Goal: Information Seeking & Learning: Compare options

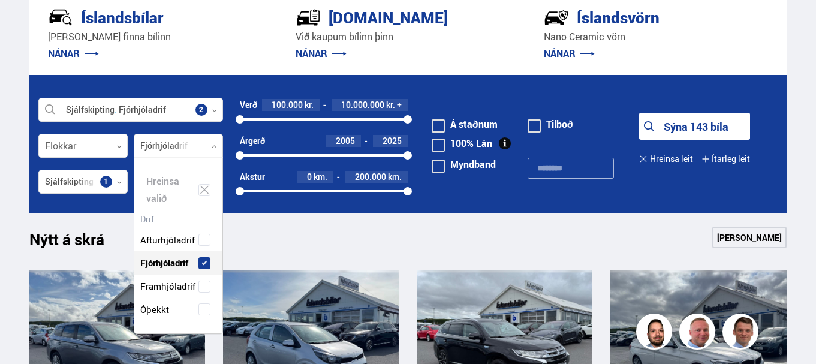
scroll to position [175, 88]
click at [324, 239] on div "Nýtt á skrá Sjá meira" at bounding box center [407, 241] width 757 height 29
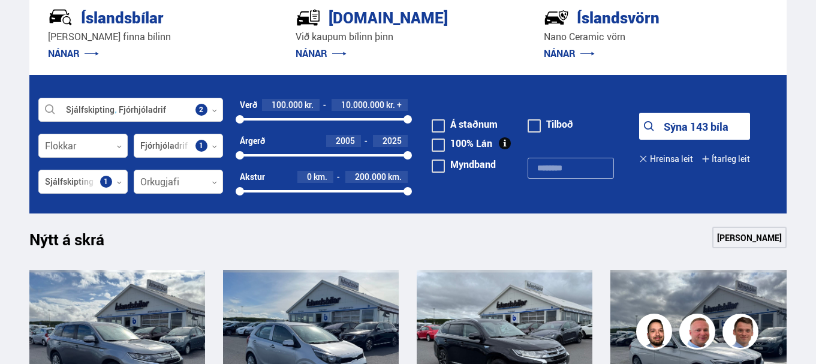
click at [244, 153] on div at bounding box center [239, 155] width 8 height 8
drag, startPoint x: 295, startPoint y: 156, endPoint x: 309, endPoint y: 155, distance: 13.2
click at [303, 155] on div at bounding box center [298, 155] width 8 height 8
click at [313, 155] on div at bounding box center [357, 155] width 101 height 2
click at [313, 155] on div at bounding box center [315, 155] width 8 height 8
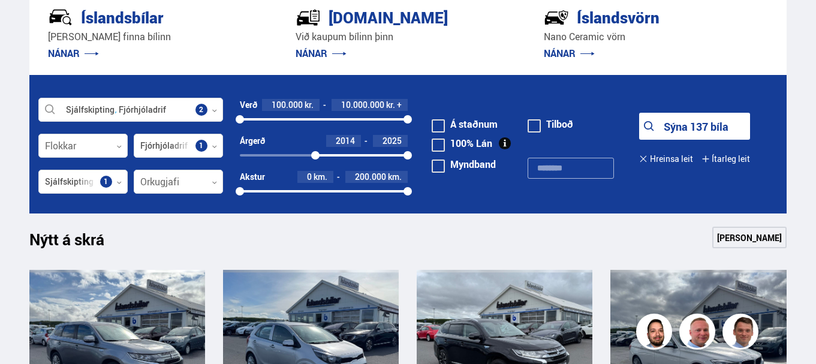
drag, startPoint x: 434, startPoint y: 127, endPoint x: 438, endPoint y: 120, distance: 7.5
click at [435, 126] on span at bounding box center [437, 125] width 13 height 13
drag, startPoint x: 406, startPoint y: 119, endPoint x: 284, endPoint y: 116, distance: 122.3
click at [284, 116] on div at bounding box center [284, 119] width 8 height 8
click at [680, 128] on button "Sýna 14 bíla" at bounding box center [694, 126] width 111 height 27
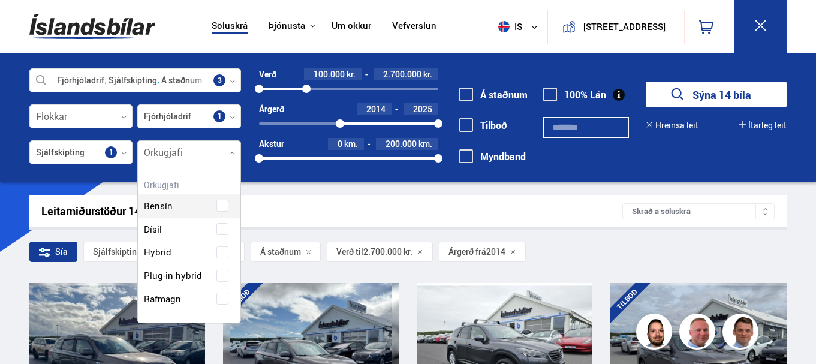
click at [234, 153] on icon at bounding box center [232, 152] width 5 height 5
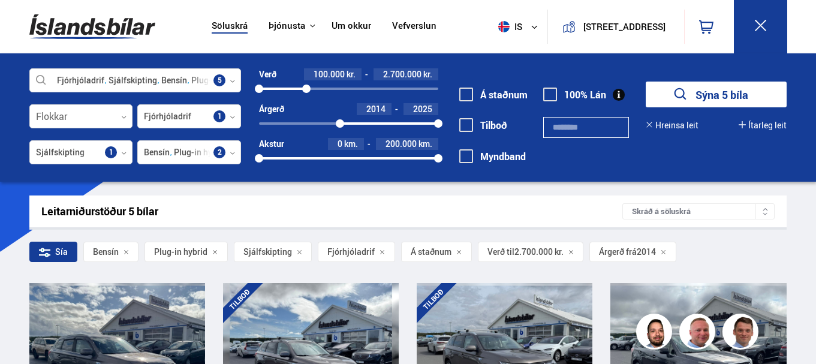
click at [720, 95] on button "Sýna 5 bíla" at bounding box center [715, 94] width 141 height 26
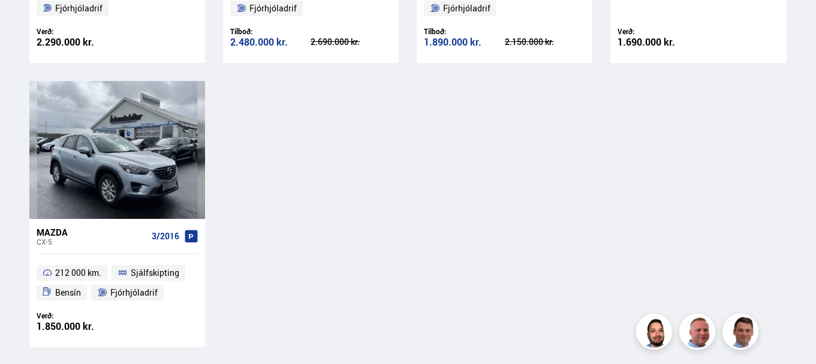
scroll to position [479, 0]
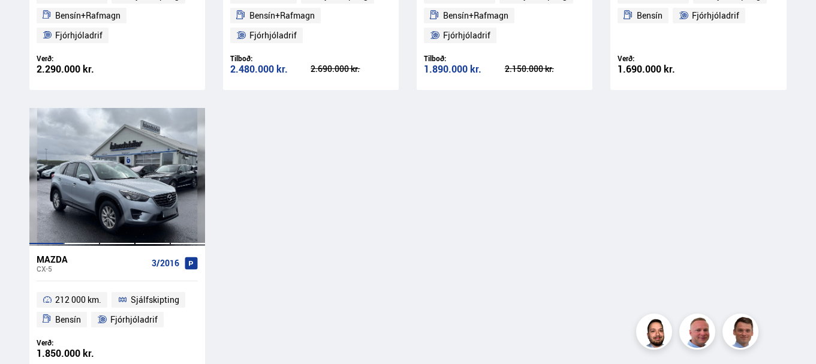
click at [162, 197] on div at bounding box center [152, 177] width 35 height 138
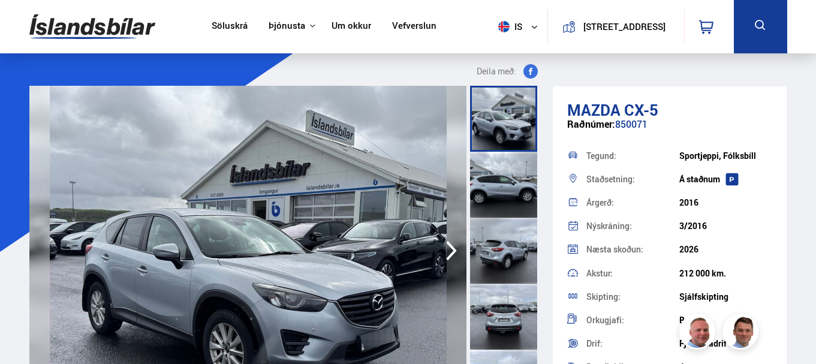
scroll to position [120, 0]
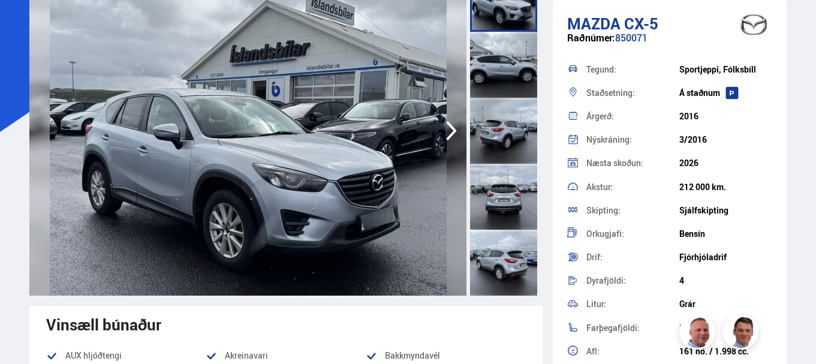
click at [451, 122] on icon "button" at bounding box center [451, 130] width 24 height 29
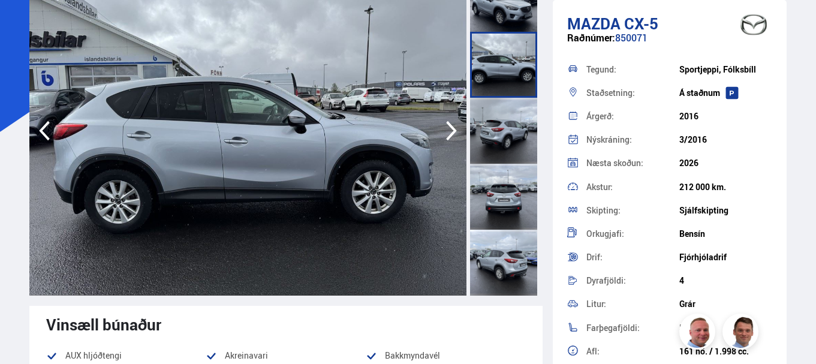
click at [451, 122] on icon "button" at bounding box center [451, 130] width 24 height 29
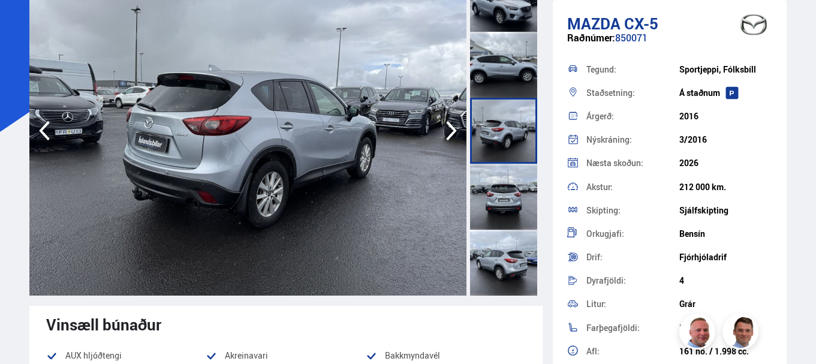
click at [451, 122] on icon "button" at bounding box center [451, 130] width 24 height 29
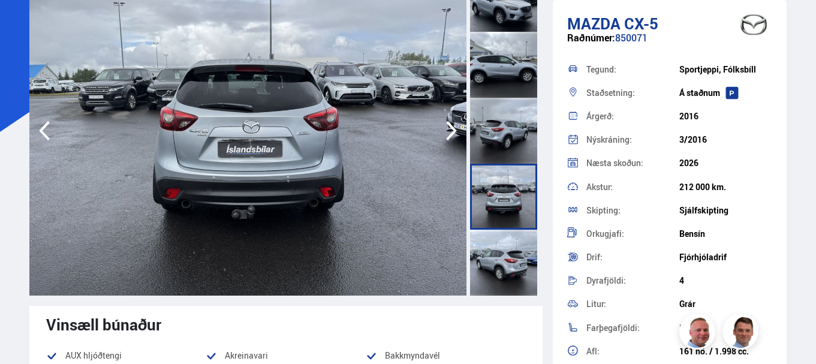
click at [451, 122] on icon "button" at bounding box center [451, 130] width 24 height 29
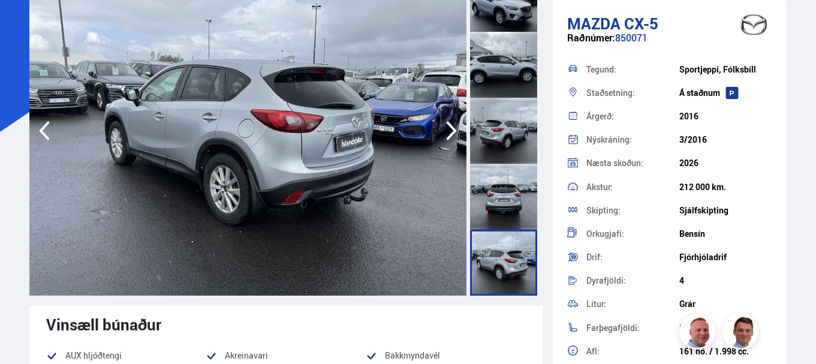
click at [451, 122] on icon "button" at bounding box center [451, 130] width 24 height 29
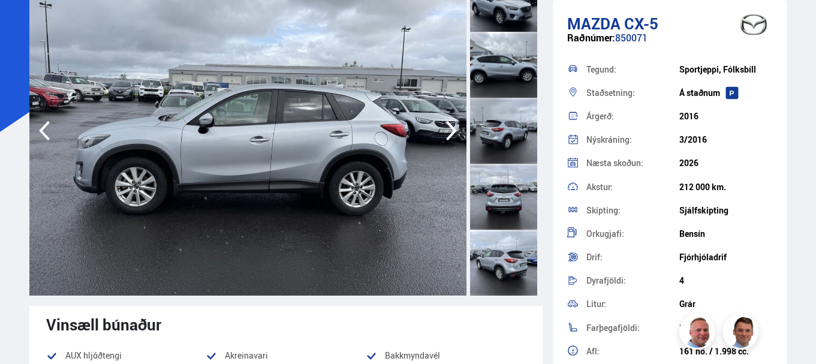
click at [451, 122] on icon "button" at bounding box center [451, 130] width 24 height 29
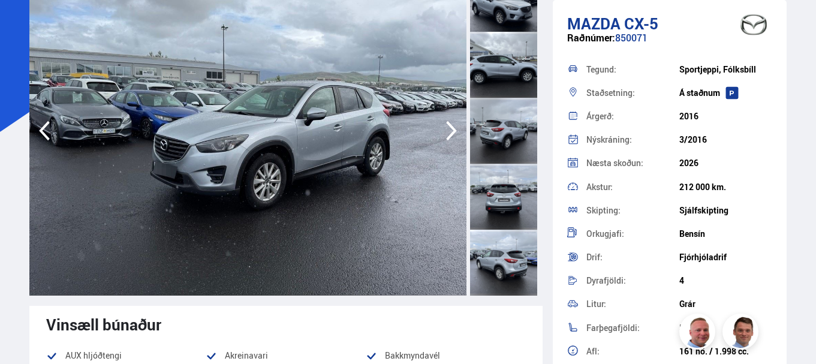
click at [451, 122] on icon "button" at bounding box center [451, 130] width 24 height 29
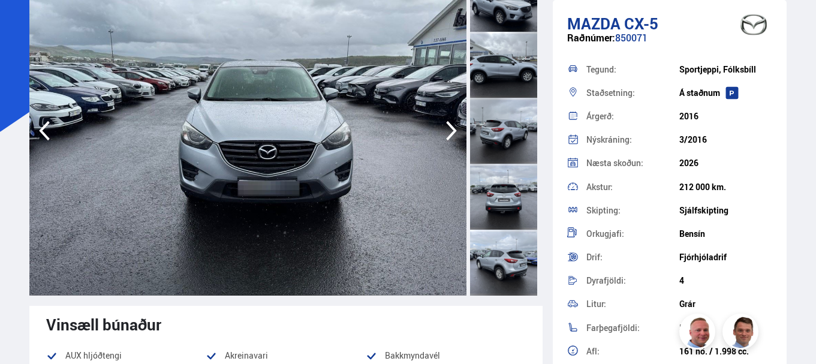
click at [451, 122] on icon "button" at bounding box center [451, 130] width 24 height 29
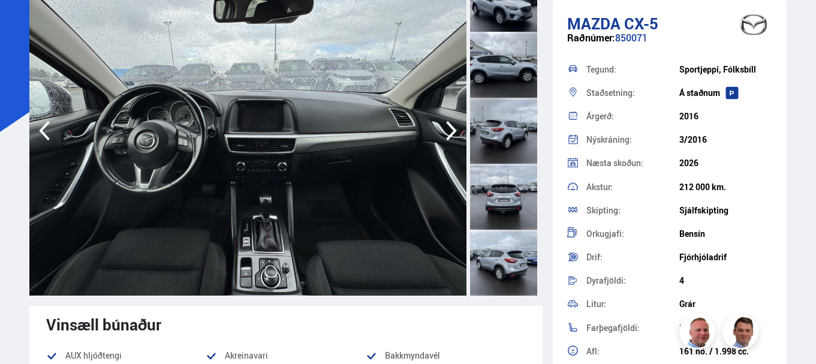
click at [451, 122] on icon "button" at bounding box center [451, 130] width 24 height 29
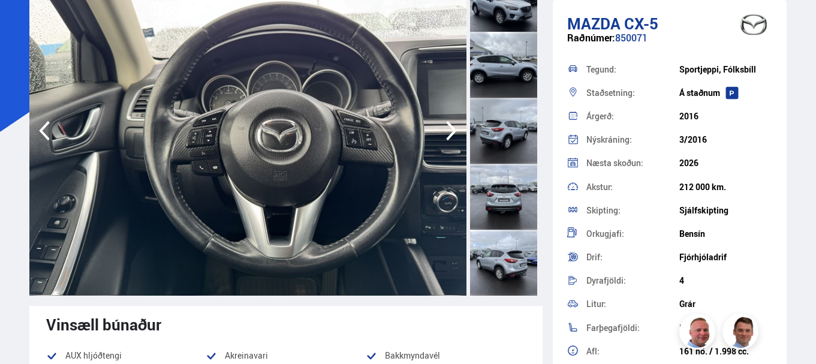
click at [451, 122] on icon "button" at bounding box center [451, 130] width 24 height 29
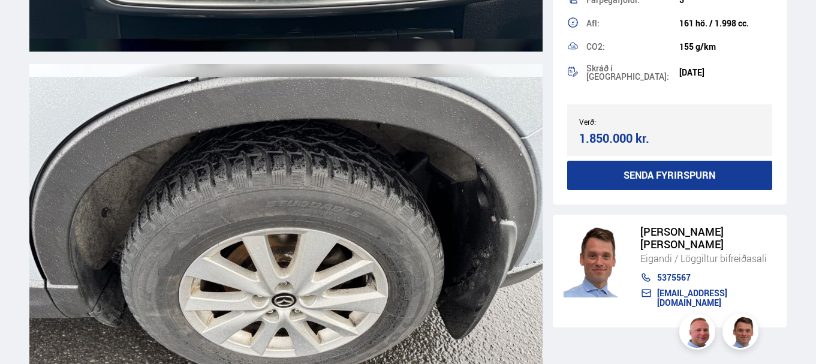
scroll to position [12284, 0]
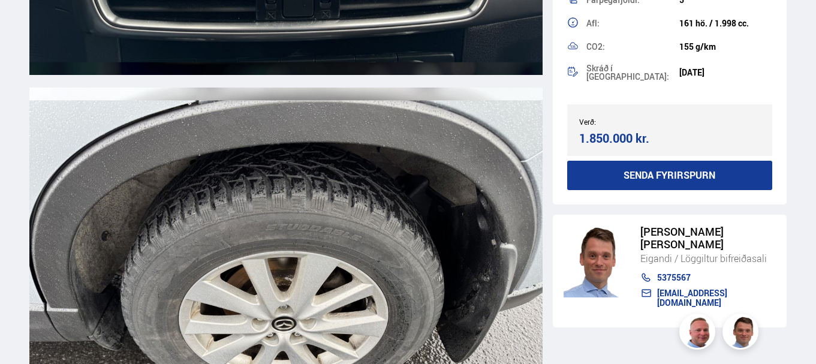
click at [359, 233] on img at bounding box center [286, 292] width 514 height 410
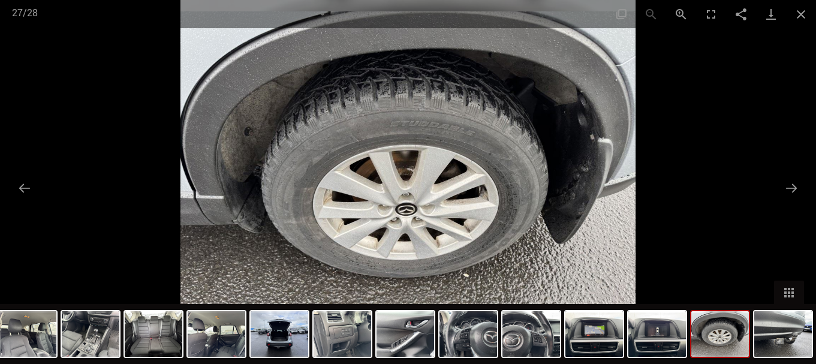
click at [359, 233] on img at bounding box center [407, 182] width 455 height 364
click at [680, 13] on button "Zoom in" at bounding box center [681, 14] width 30 height 28
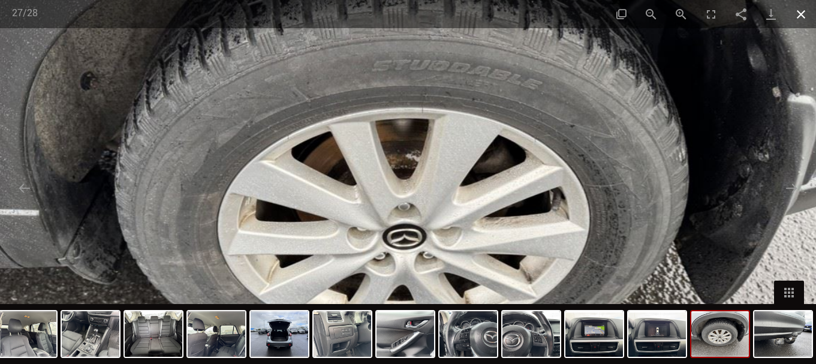
click at [799, 16] on button "Close gallery" at bounding box center [801, 14] width 30 height 28
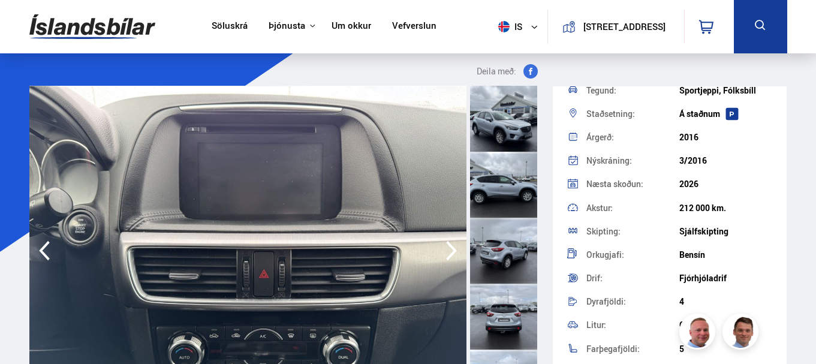
scroll to position [0, 0]
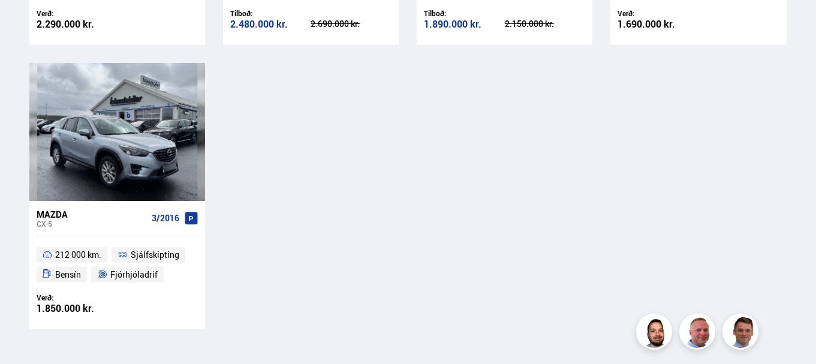
scroll to position [428, 0]
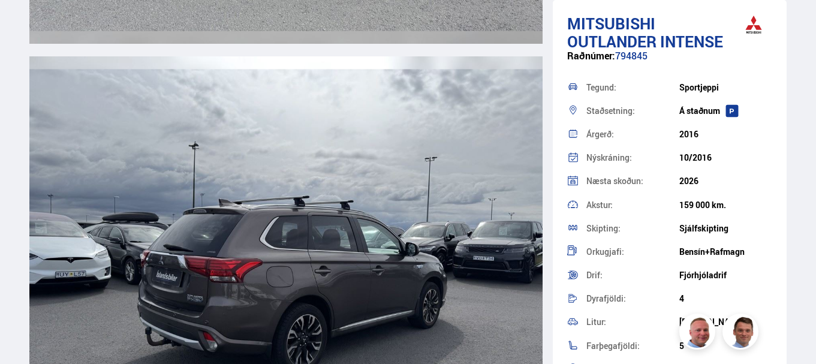
scroll to position [2397, 0]
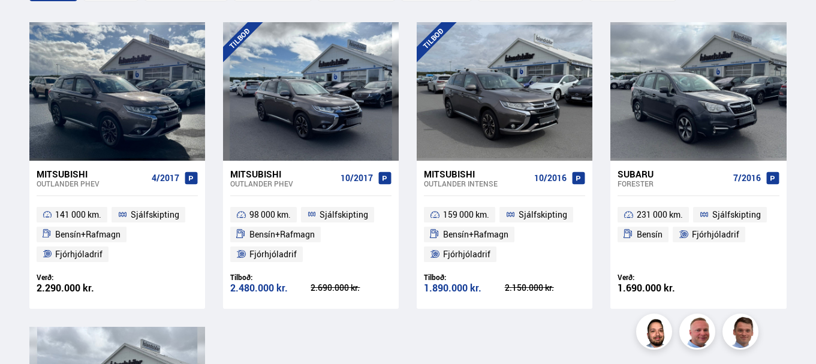
scroll to position [240, 0]
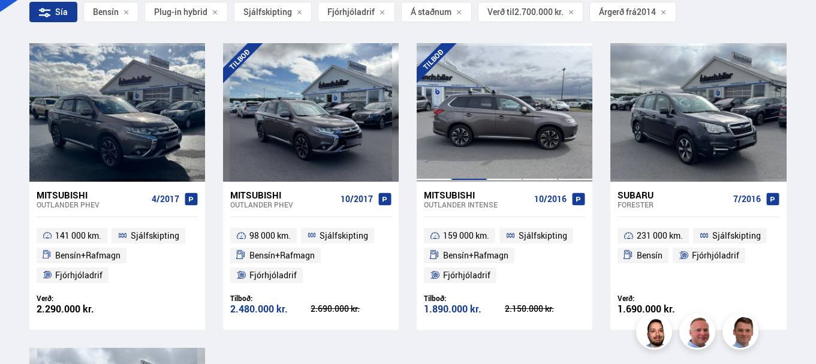
click at [481, 122] on div at bounding box center [468, 112] width 35 height 138
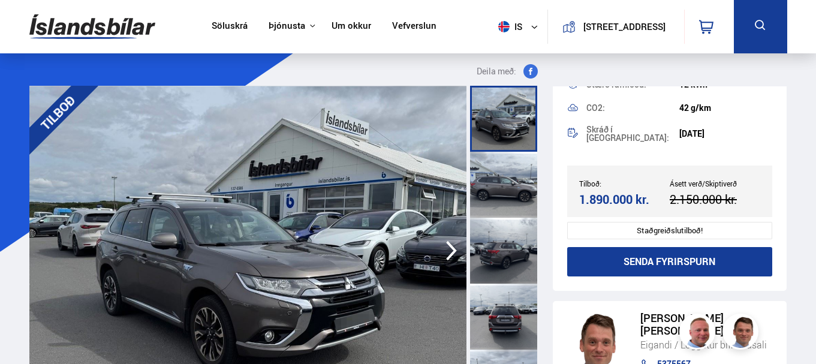
click at [385, 243] on img at bounding box center [247, 251] width 437 height 330
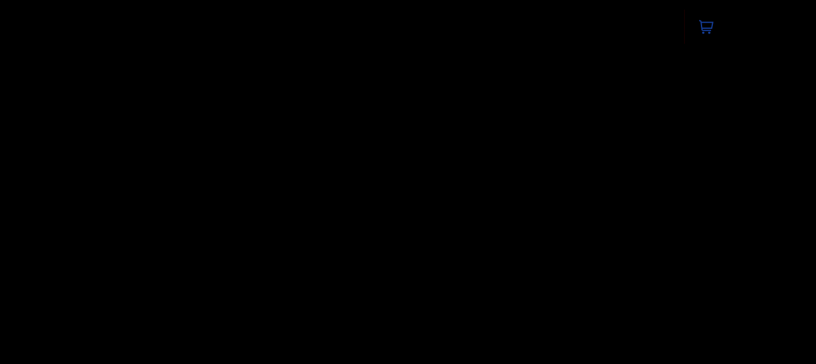
scroll to position [360, 0]
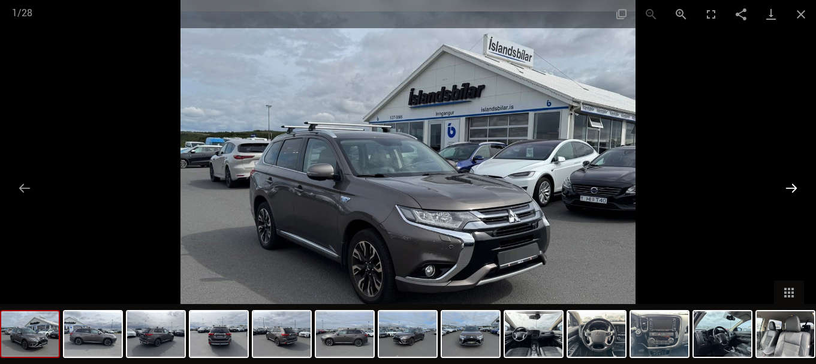
click at [792, 191] on button "Next slide" at bounding box center [790, 187] width 25 height 23
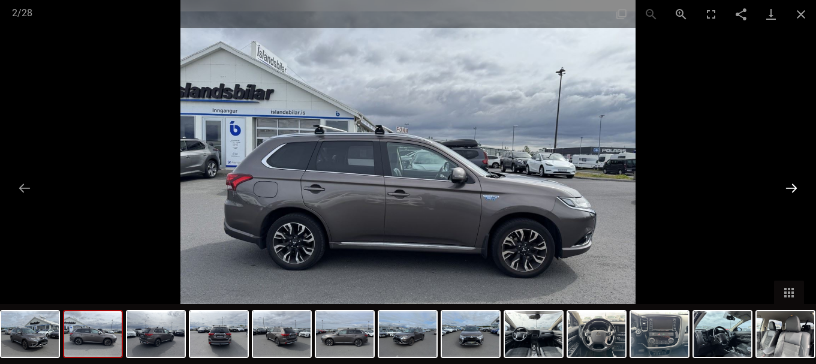
click at [792, 191] on button "Next slide" at bounding box center [790, 187] width 25 height 23
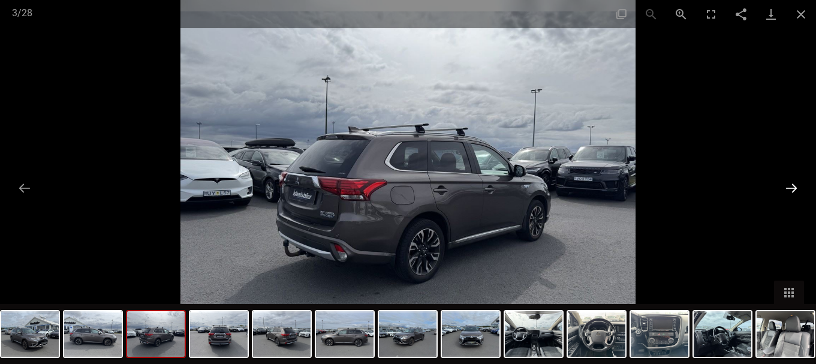
click at [792, 191] on button "Next slide" at bounding box center [790, 187] width 25 height 23
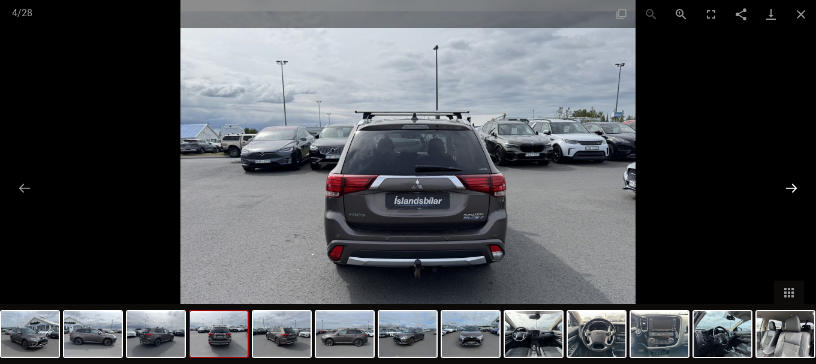
click at [792, 191] on button "Next slide" at bounding box center [790, 187] width 25 height 23
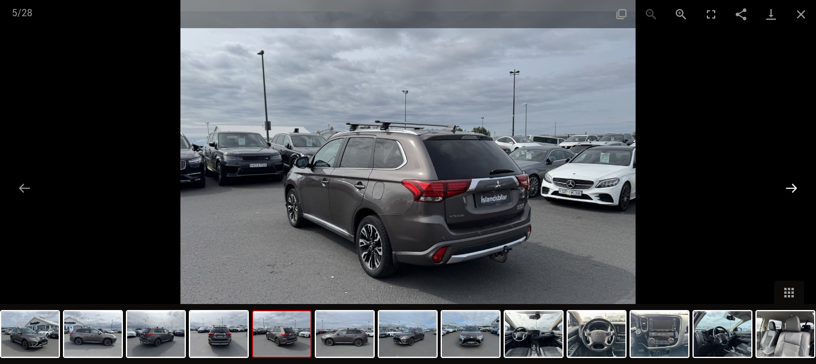
click at [792, 191] on button "Next slide" at bounding box center [790, 187] width 25 height 23
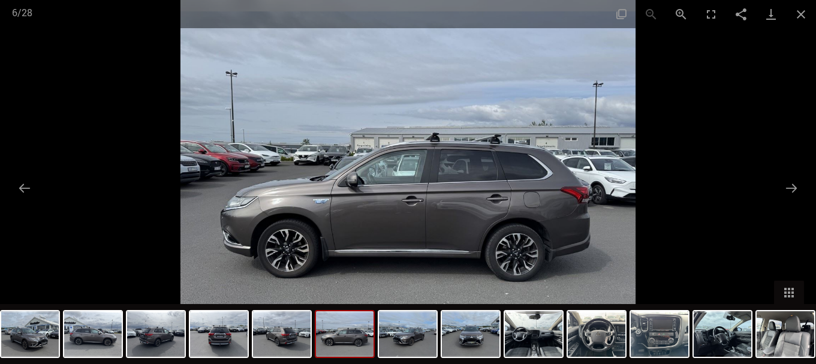
scroll to position [369, 0]
click at [799, 10] on button "Close gallery" at bounding box center [801, 14] width 30 height 28
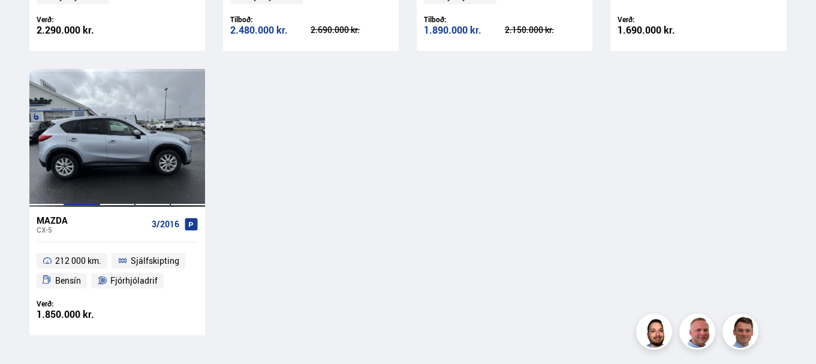
scroll to position [539, 0]
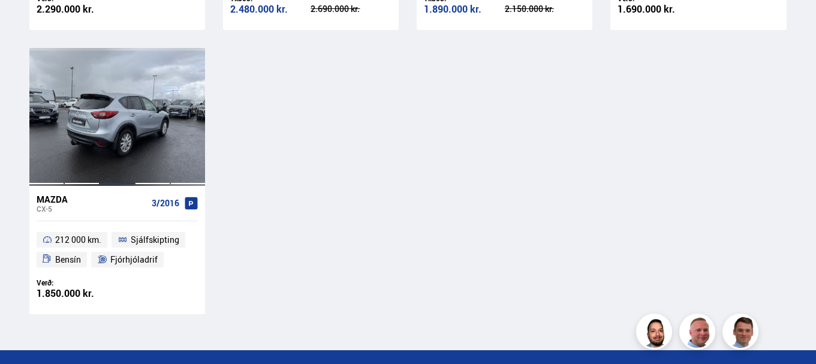
click at [111, 139] on div at bounding box center [116, 117] width 35 height 138
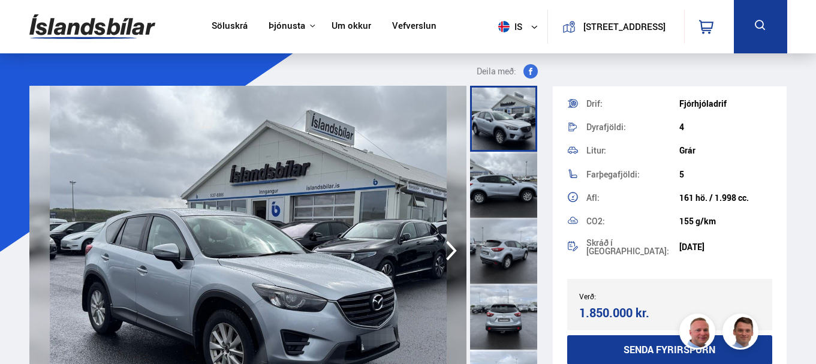
scroll to position [120, 0]
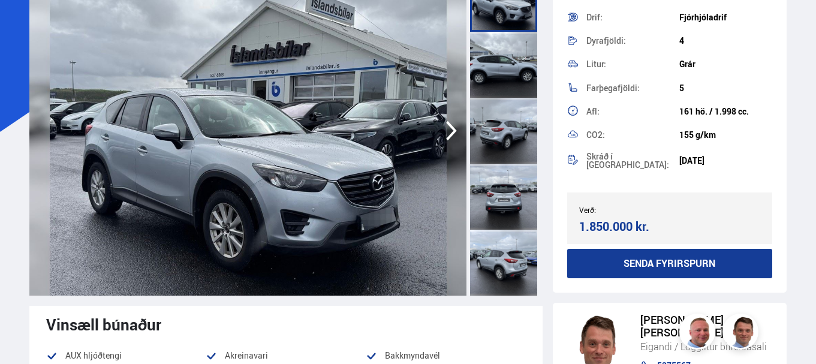
click at [453, 129] on icon "button" at bounding box center [451, 131] width 11 height 20
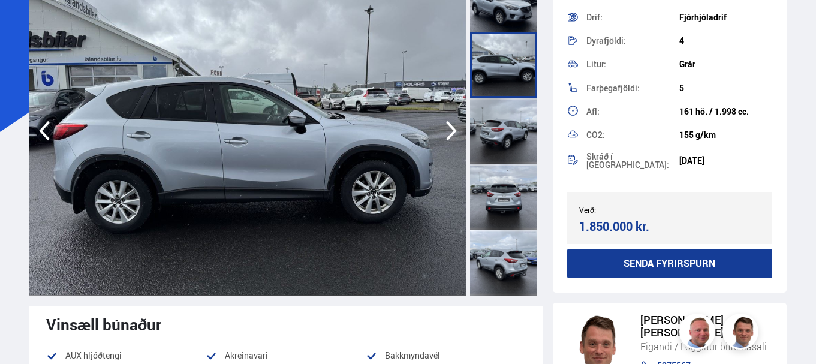
click at [453, 129] on icon "button" at bounding box center [451, 131] width 11 height 20
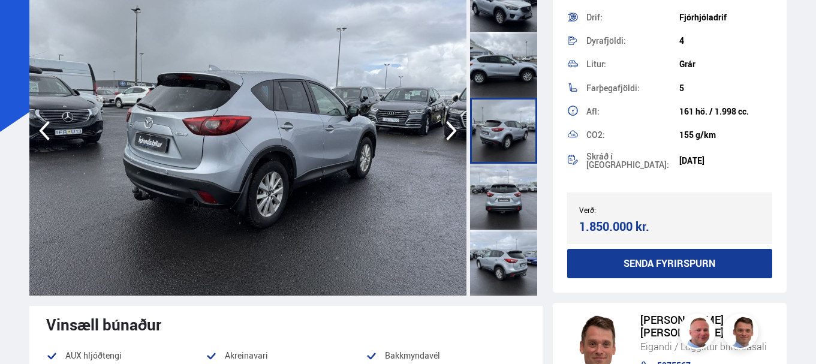
click at [453, 129] on icon "button" at bounding box center [451, 131] width 11 height 20
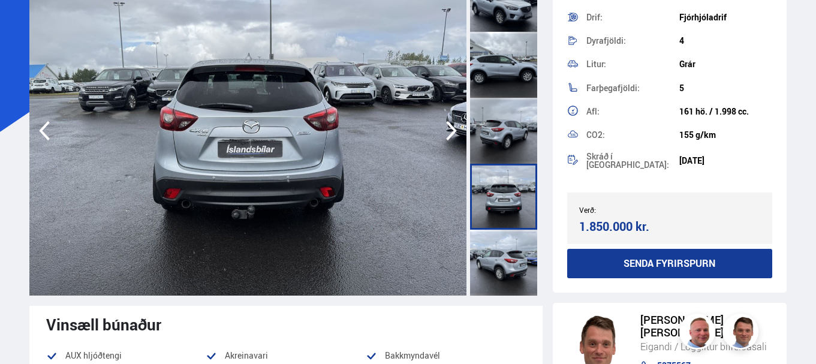
click at [453, 129] on icon "button" at bounding box center [451, 131] width 11 height 20
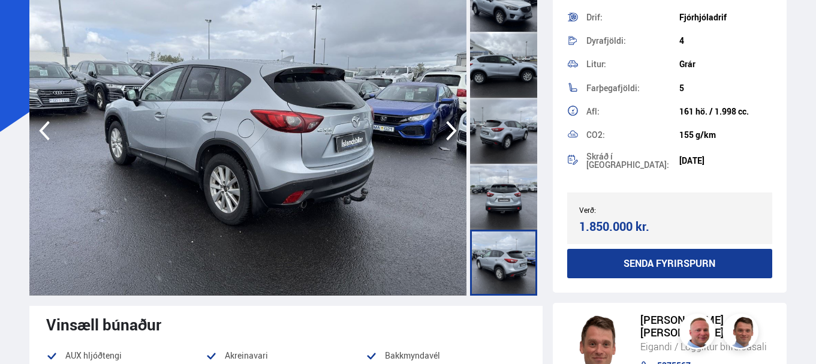
click at [455, 127] on icon "button" at bounding box center [451, 130] width 24 height 29
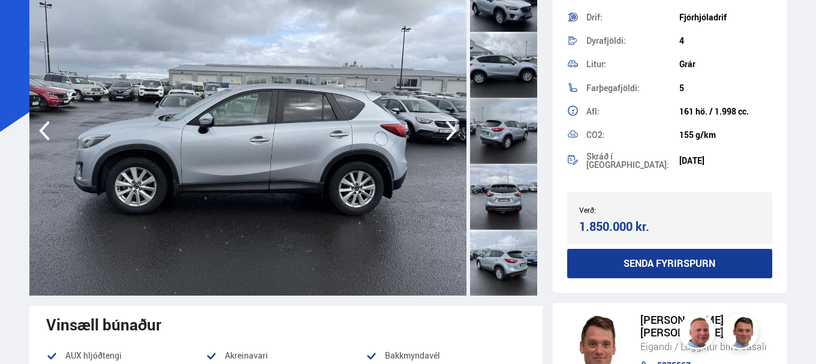
click at [455, 127] on icon "button" at bounding box center [451, 130] width 24 height 29
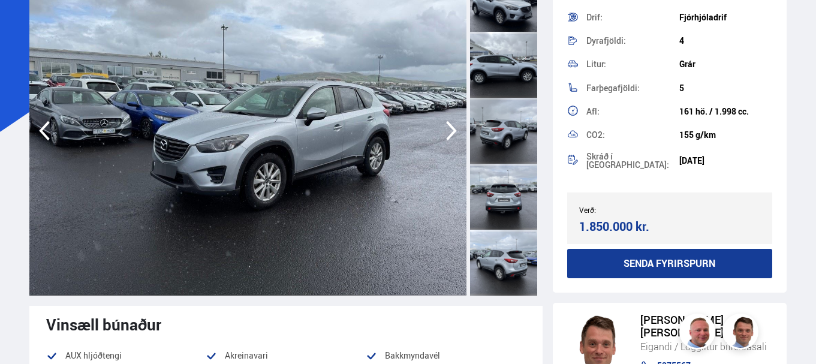
click at [455, 127] on icon "button" at bounding box center [451, 130] width 24 height 29
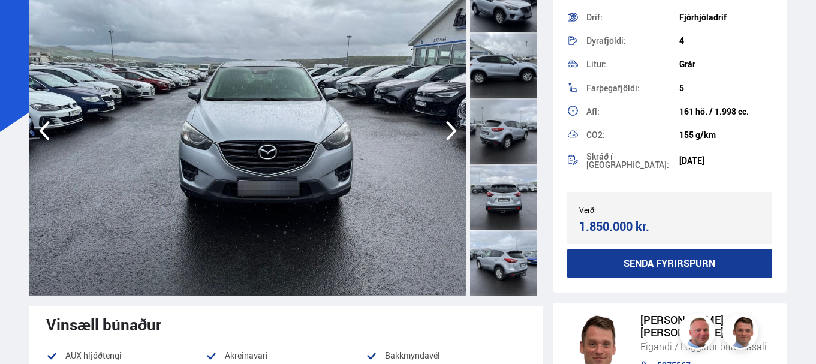
click at [455, 127] on icon "button" at bounding box center [451, 130] width 24 height 29
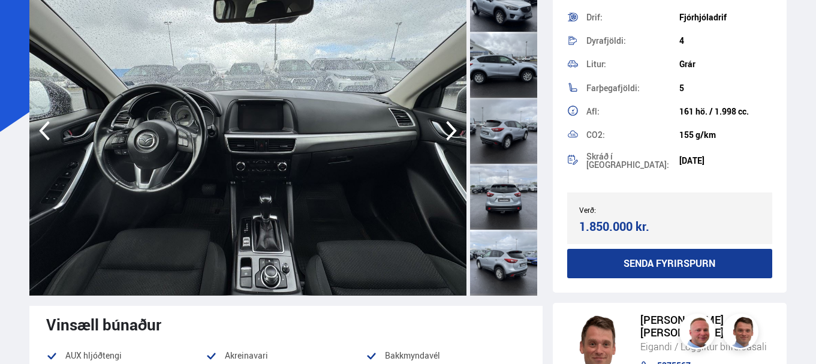
click at [455, 127] on icon "button" at bounding box center [451, 130] width 24 height 29
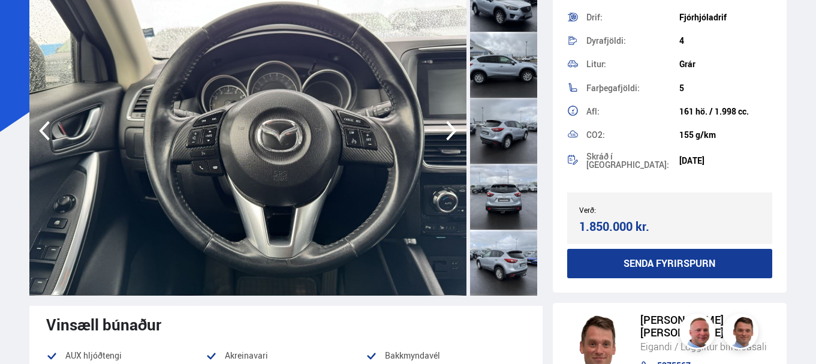
click at [455, 127] on icon "button" at bounding box center [451, 130] width 24 height 29
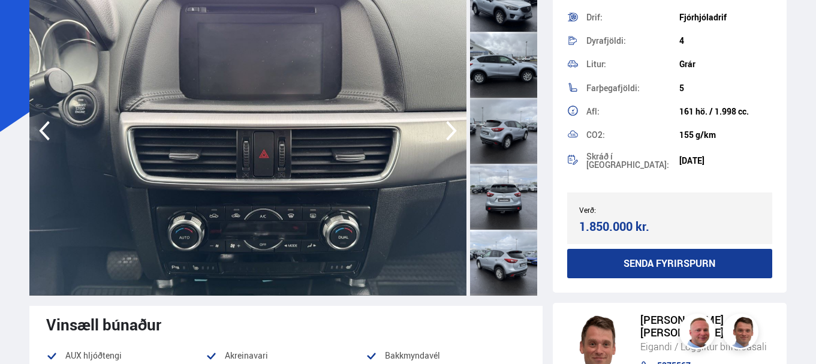
click at [455, 127] on icon "button" at bounding box center [451, 130] width 24 height 29
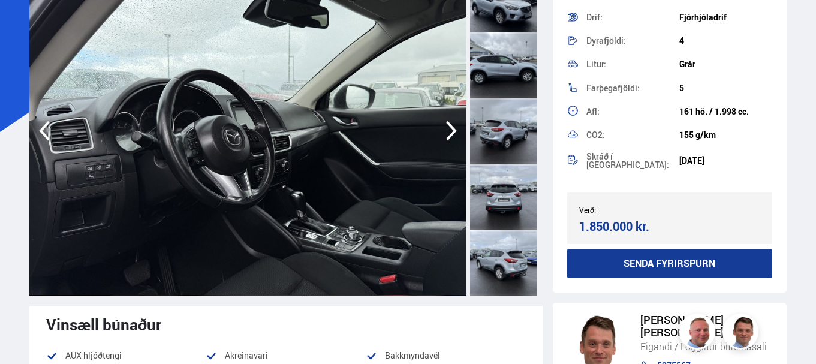
click at [455, 127] on icon "button" at bounding box center [451, 130] width 24 height 29
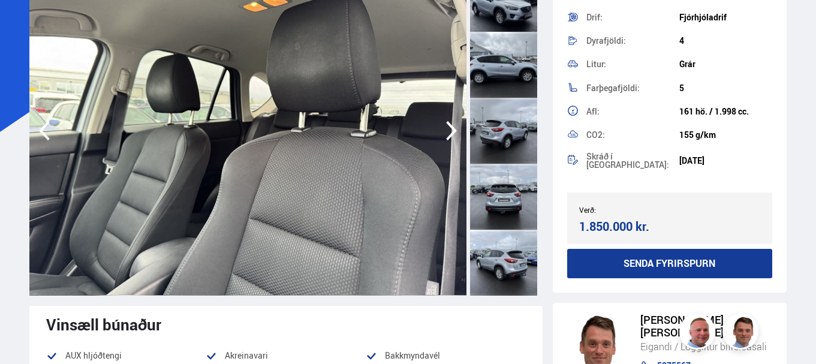
click at [455, 127] on icon "button" at bounding box center [451, 130] width 24 height 29
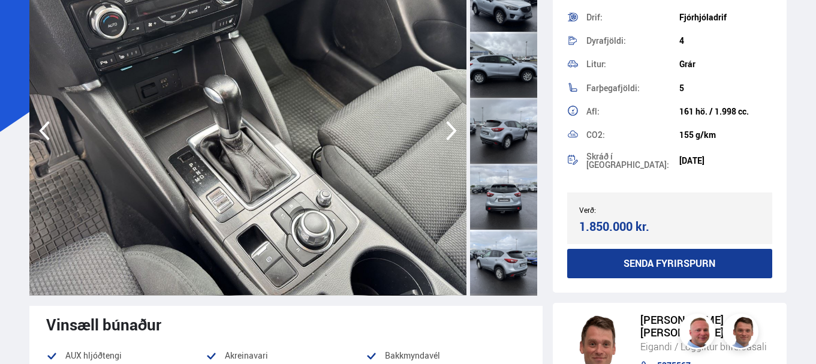
click at [455, 128] on icon "button" at bounding box center [451, 130] width 24 height 29
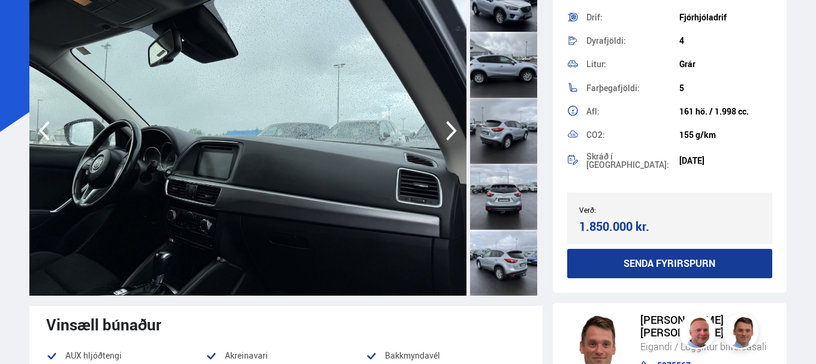
click at [455, 128] on icon "button" at bounding box center [451, 130] width 24 height 29
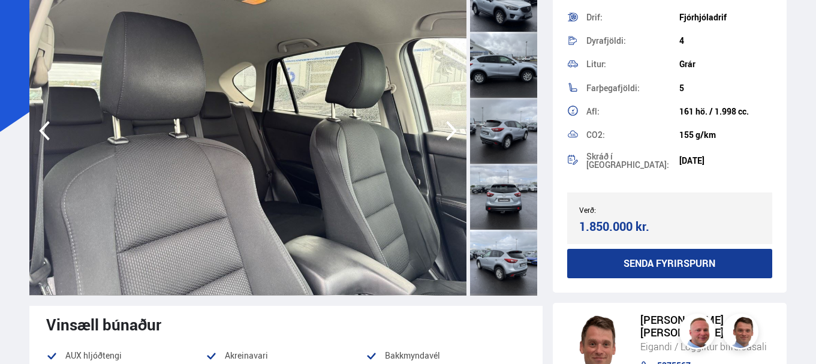
click at [455, 128] on icon "button" at bounding box center [451, 130] width 24 height 29
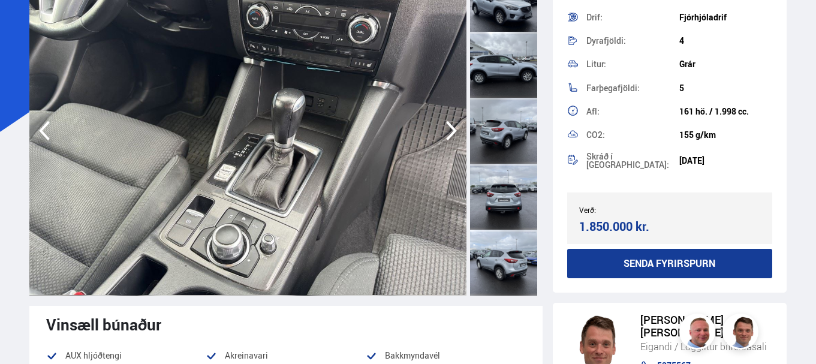
click at [454, 137] on icon "button" at bounding box center [451, 130] width 24 height 29
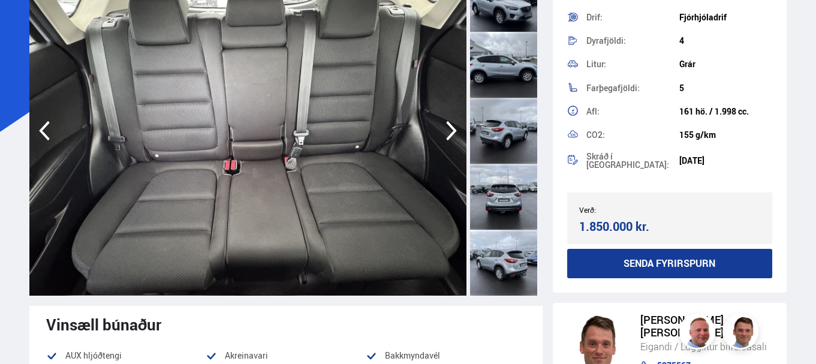
click at [452, 127] on icon "button" at bounding box center [451, 131] width 11 height 20
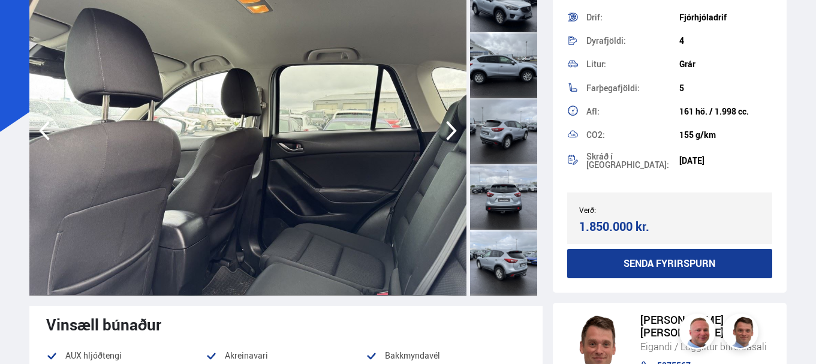
click at [452, 129] on icon "button" at bounding box center [451, 131] width 11 height 20
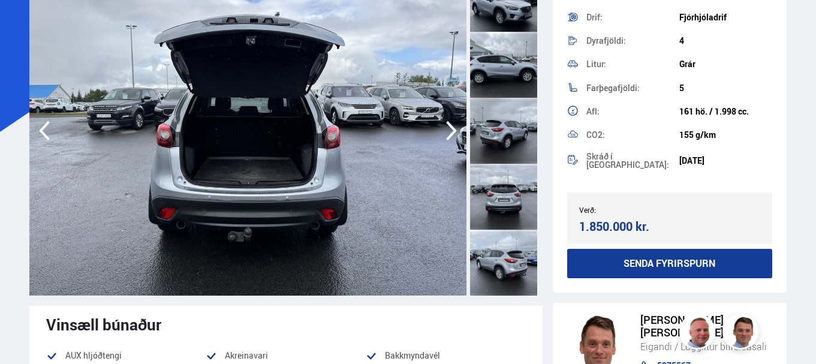
click at [452, 129] on icon "button" at bounding box center [451, 130] width 24 height 29
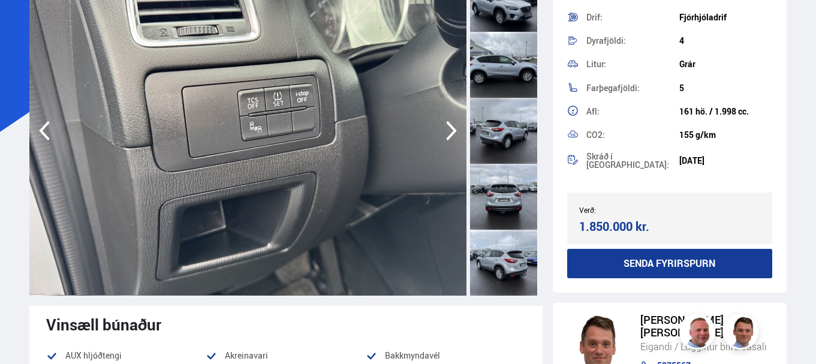
click at [452, 129] on icon "button" at bounding box center [451, 130] width 24 height 29
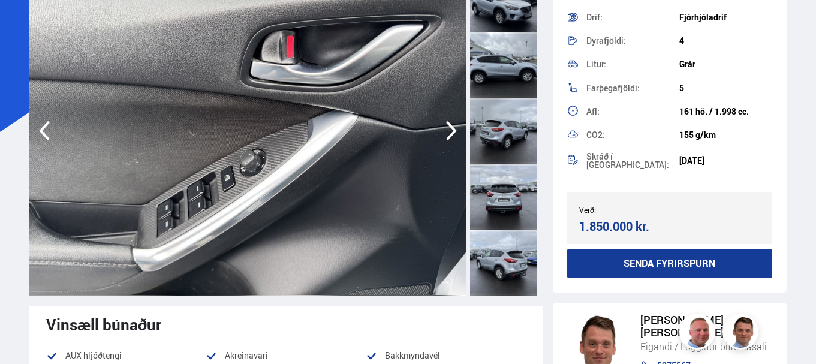
click at [452, 129] on icon "button" at bounding box center [451, 130] width 24 height 29
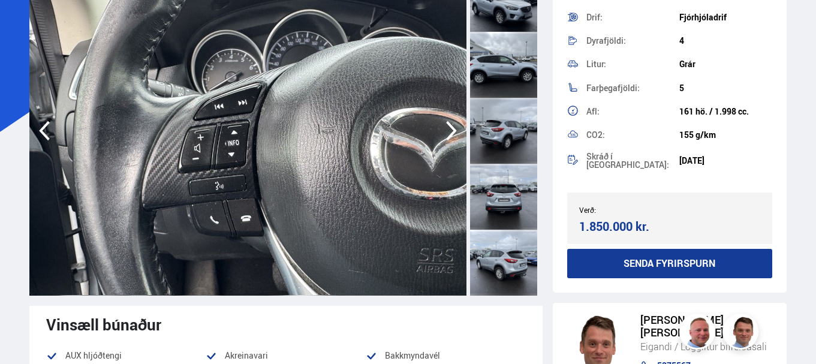
click at [452, 129] on icon "button" at bounding box center [451, 130] width 24 height 29
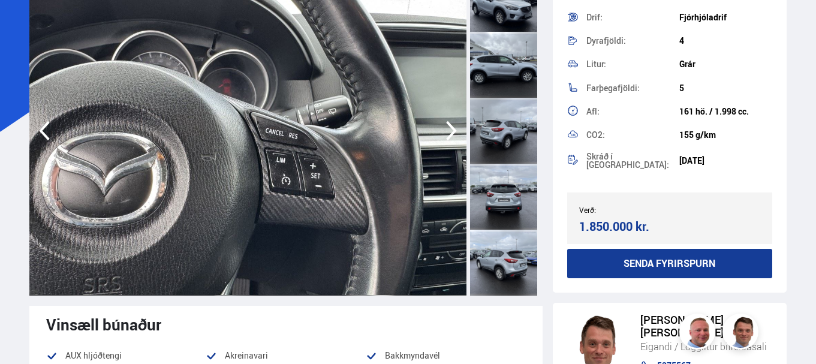
click at [452, 129] on icon "button" at bounding box center [451, 130] width 24 height 29
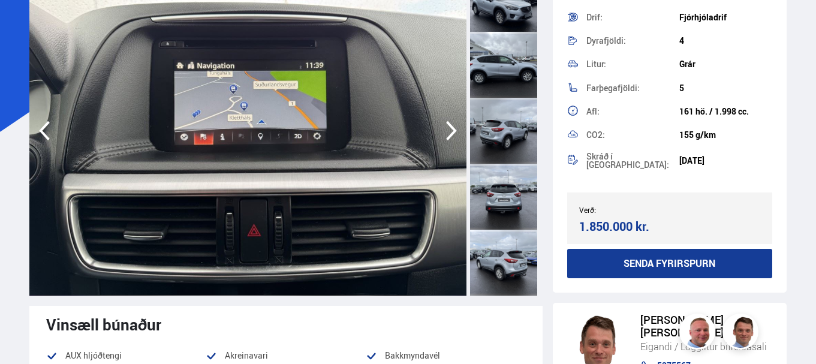
click at [452, 129] on icon "button" at bounding box center [451, 130] width 24 height 29
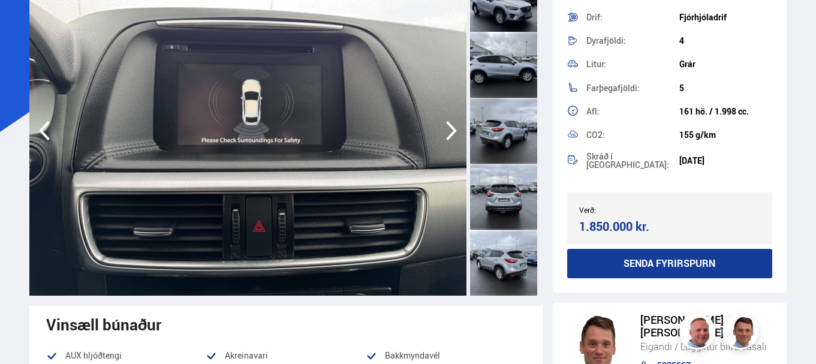
click at [452, 129] on icon "button" at bounding box center [451, 130] width 24 height 29
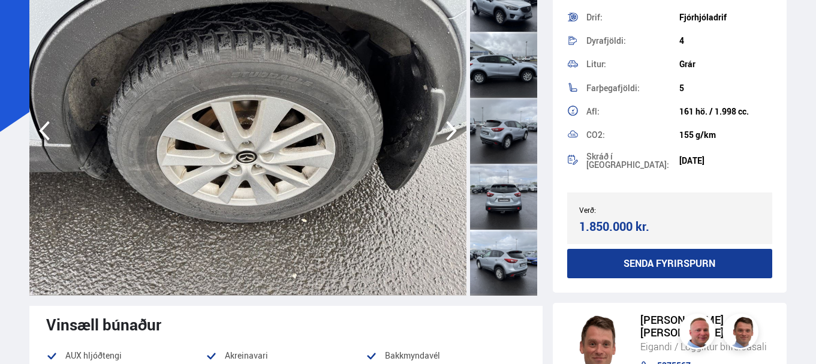
click at [452, 129] on icon "button" at bounding box center [451, 130] width 24 height 29
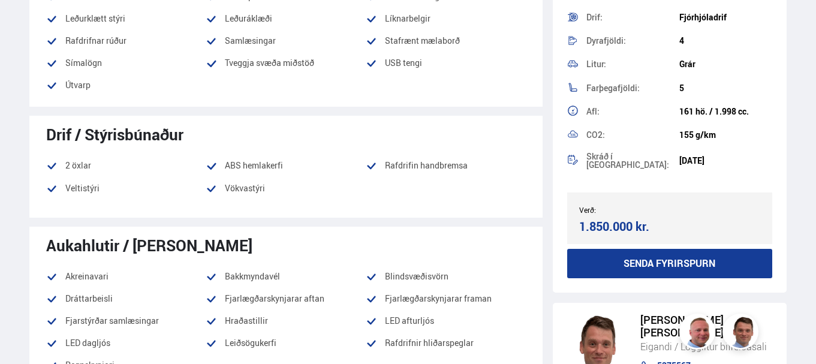
scroll to position [899, 0]
